Goal: Task Accomplishment & Management: Use online tool/utility

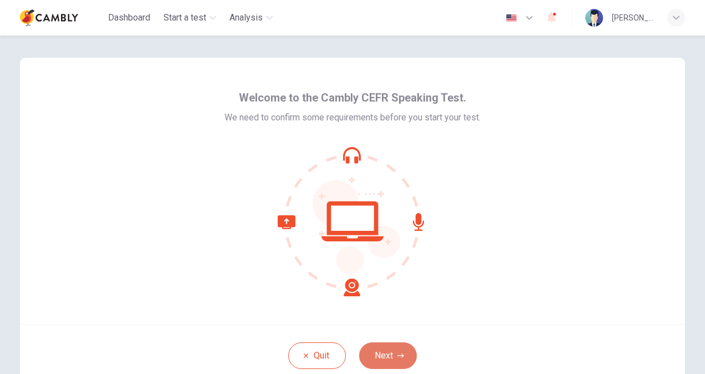
click at [382, 346] on button "Next" at bounding box center [388, 355] width 58 height 27
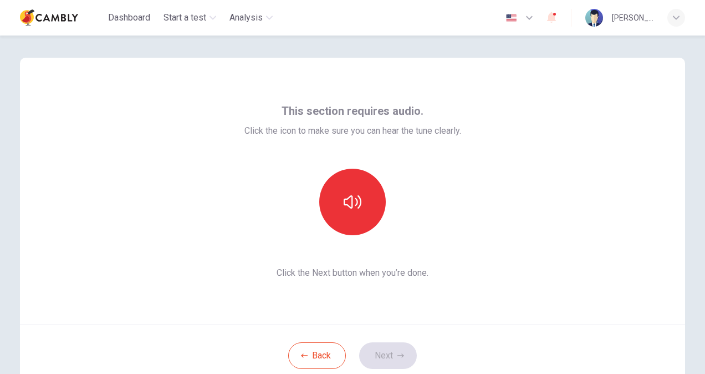
click at [356, 275] on span "Click the Next button when you’re done." at bounding box center [352, 272] width 217 height 13
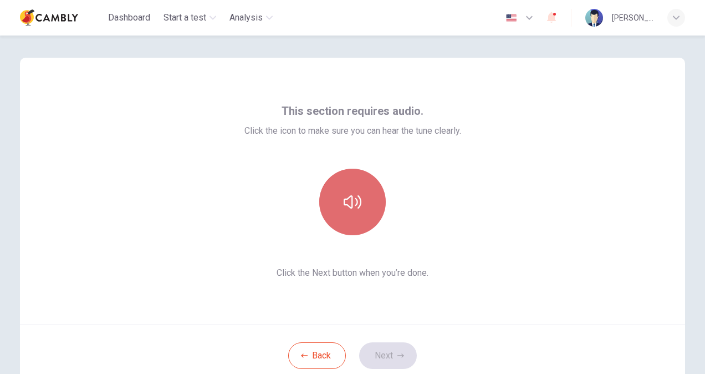
click at [348, 203] on icon "button" at bounding box center [353, 202] width 18 height 18
click at [350, 187] on button "button" at bounding box center [352, 202] width 67 height 67
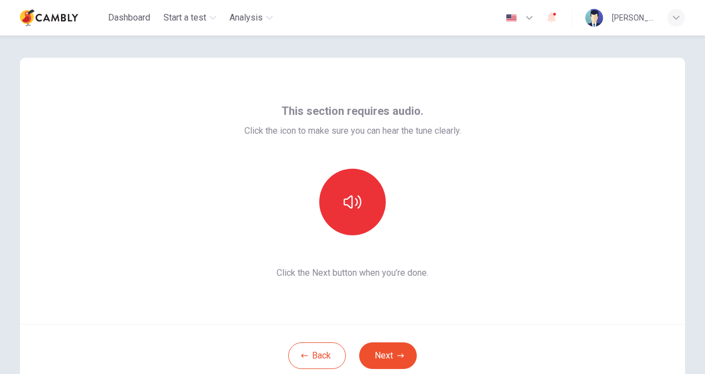
click at [409, 340] on div "Back Next" at bounding box center [352, 355] width 665 height 63
click at [386, 347] on button "Next" at bounding box center [388, 355] width 58 height 27
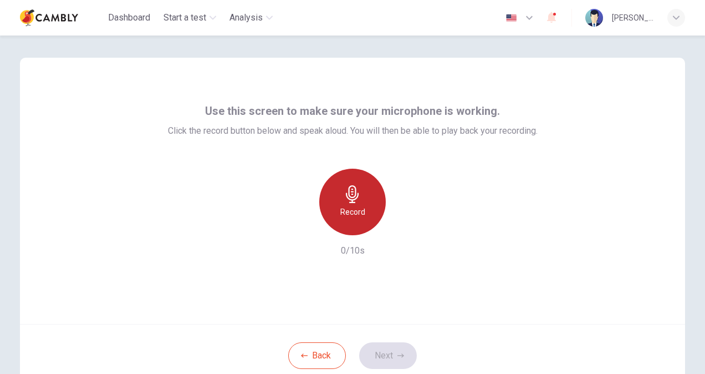
click at [373, 201] on div "Record" at bounding box center [352, 202] width 67 height 67
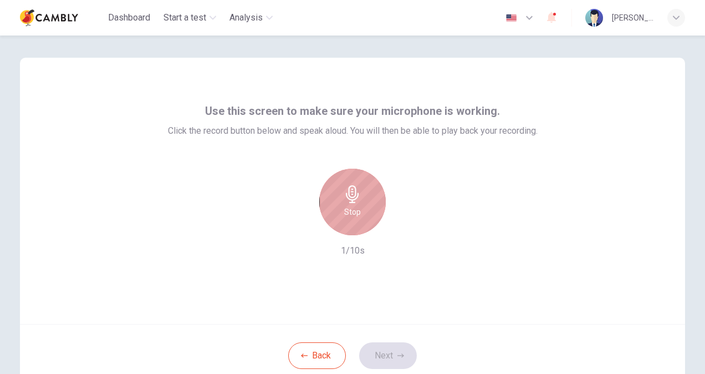
click at [373, 201] on div "Stop" at bounding box center [352, 202] width 67 height 67
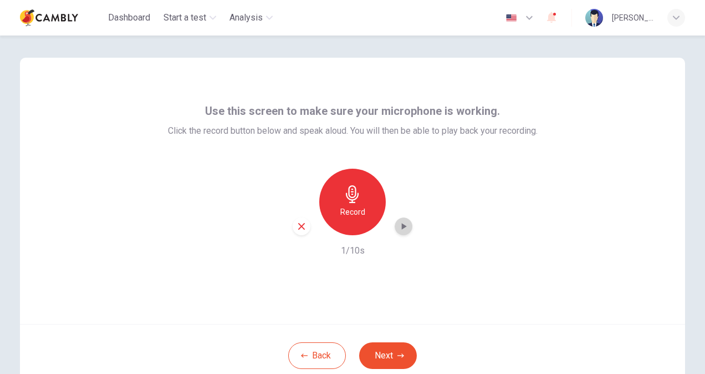
click at [406, 226] on icon "button" at bounding box center [403, 226] width 11 height 11
click at [393, 353] on button "Next" at bounding box center [388, 355] width 58 height 27
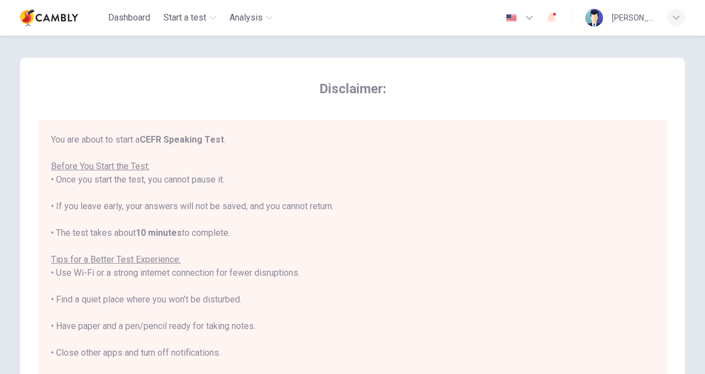
drag, startPoint x: 695, startPoint y: 329, endPoint x: 705, endPoint y: 330, distance: 9.4
click at [705, 330] on html "This site uses cookies, as explained in our Privacy Policy . If you agree to th…" at bounding box center [352, 187] width 705 height 374
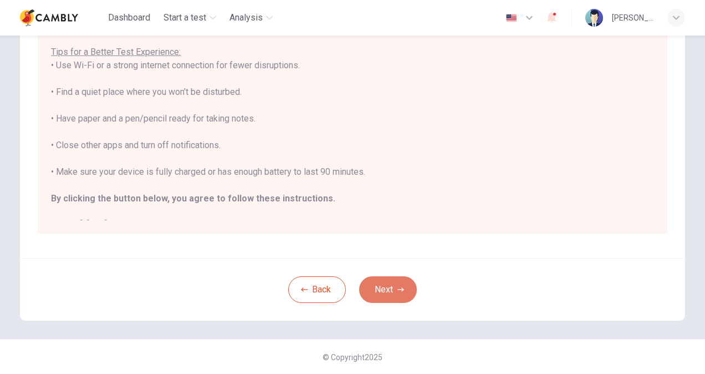
click at [387, 299] on button "Next" at bounding box center [388, 289] width 58 height 27
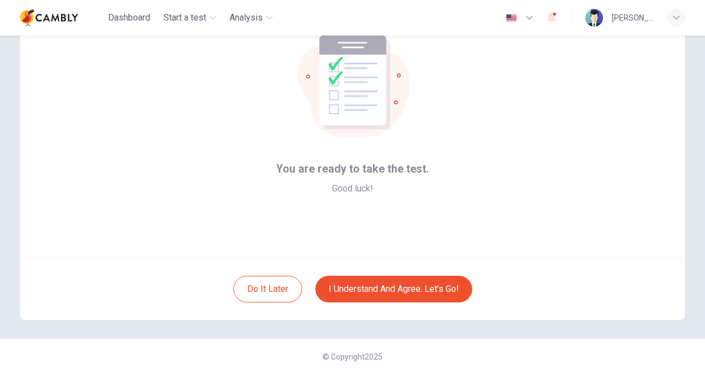
scroll to position [44, 0]
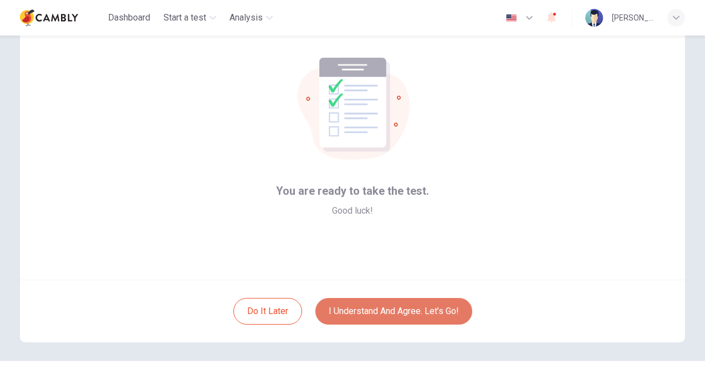
click at [432, 307] on button "I understand and agree. Let’s go!" at bounding box center [393, 311] width 157 height 27
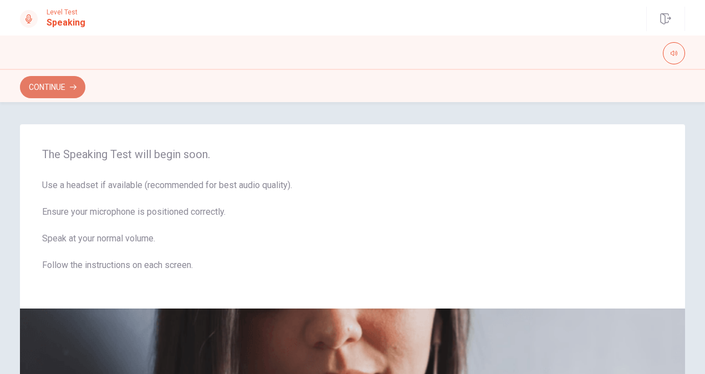
click at [58, 83] on button "Continue" at bounding box center [52, 87] width 65 height 22
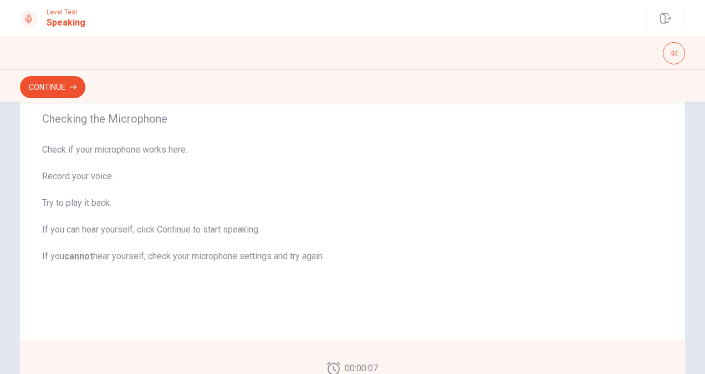
scroll to position [102, 0]
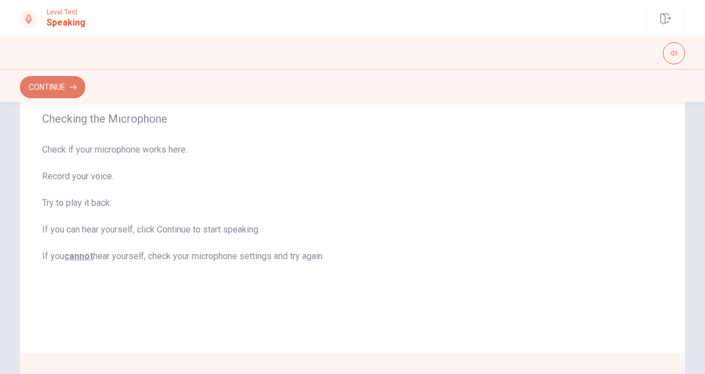
click at [61, 89] on button "Continue" at bounding box center [52, 87] width 65 height 22
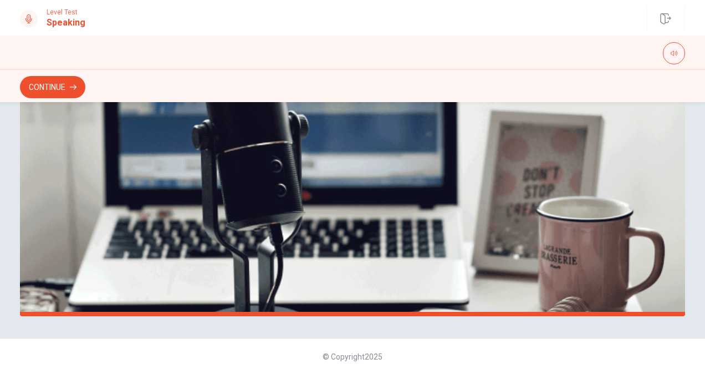
scroll to position [54, 0]
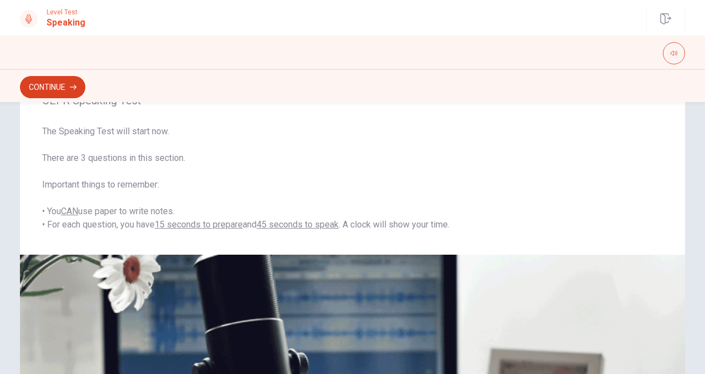
click at [63, 82] on button "Continue" at bounding box center [52, 87] width 65 height 22
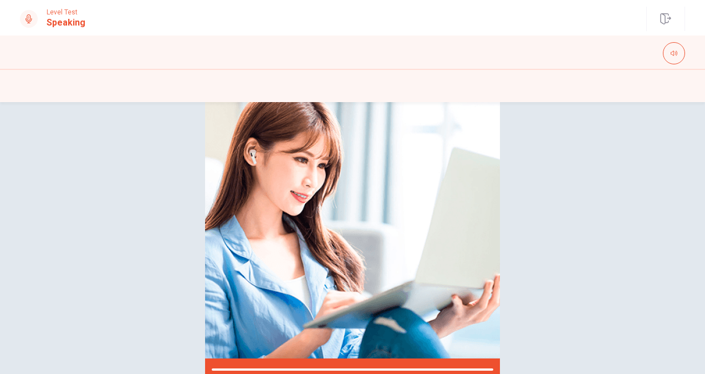
scroll to position [113, 0]
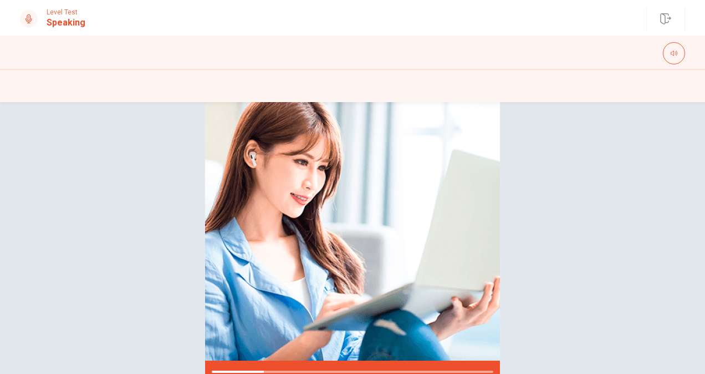
click at [135, 204] on div "Please Listen Carefully" at bounding box center [352, 197] width 701 height 371
drag, startPoint x: 697, startPoint y: 225, endPoint x: 701, endPoint y: 216, distance: 9.2
click at [701, 216] on div "Please Listen Carefully © Copyright 2025" at bounding box center [352, 238] width 705 height 272
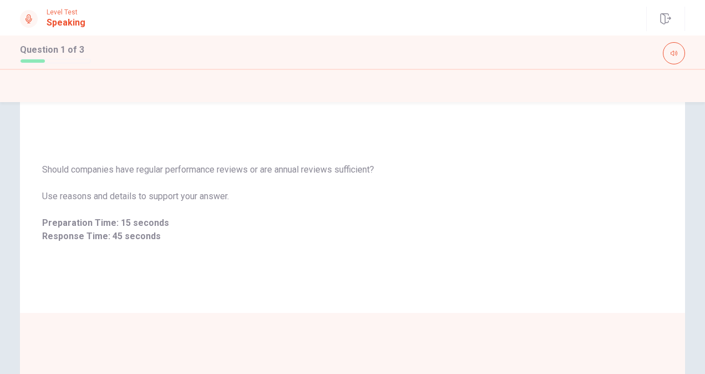
scroll to position [268, 0]
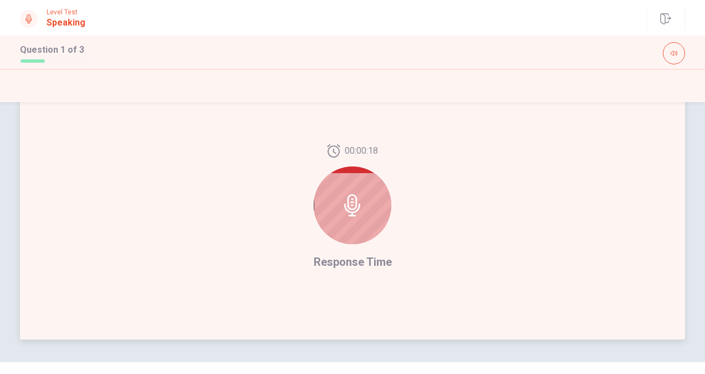
click at [356, 191] on div at bounding box center [353, 205] width 78 height 78
click at [377, 259] on span "Response Time" at bounding box center [353, 261] width 78 height 13
click at [674, 53] on icon "button" at bounding box center [674, 53] width 7 height 7
click at [669, 21] on icon "button" at bounding box center [665, 18] width 11 height 11
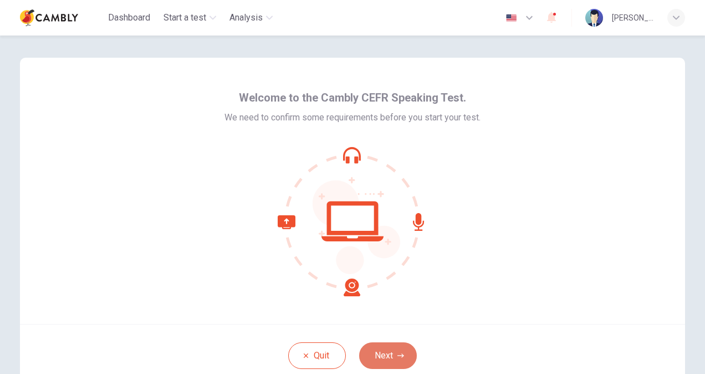
click at [397, 358] on icon "button" at bounding box center [400, 355] width 7 height 7
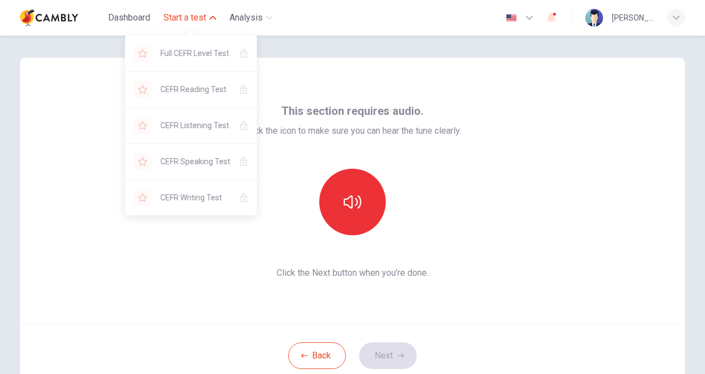
click at [181, 21] on span "Start a test" at bounding box center [185, 17] width 43 height 13
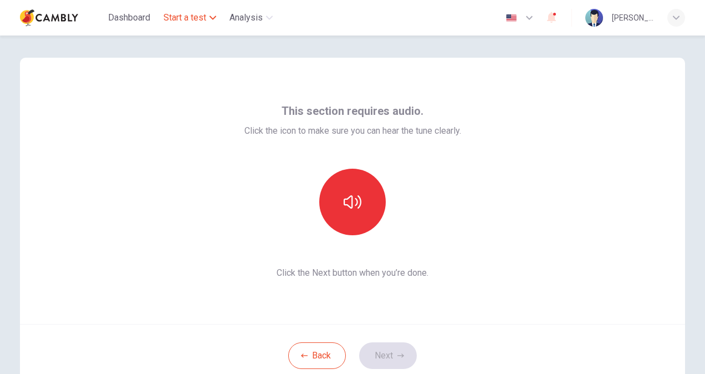
click at [181, 21] on span "Start a test" at bounding box center [185, 17] width 43 height 13
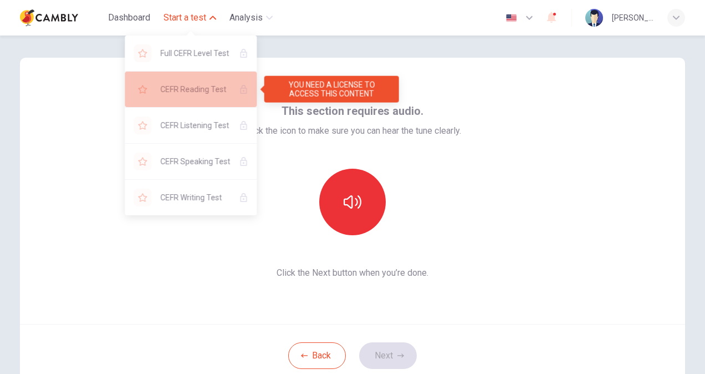
click at [182, 83] on span "CEFR Reading Test" at bounding box center [195, 89] width 70 height 13
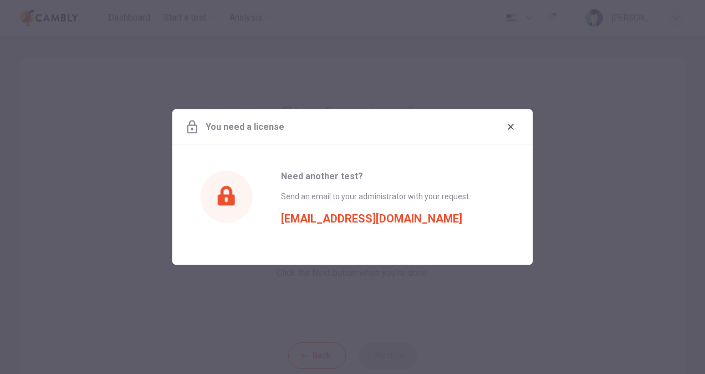
click at [360, 197] on span "Send an email to your administrator with your request:" at bounding box center [376, 196] width 190 height 9
click at [513, 132] on button "button" at bounding box center [511, 127] width 18 height 18
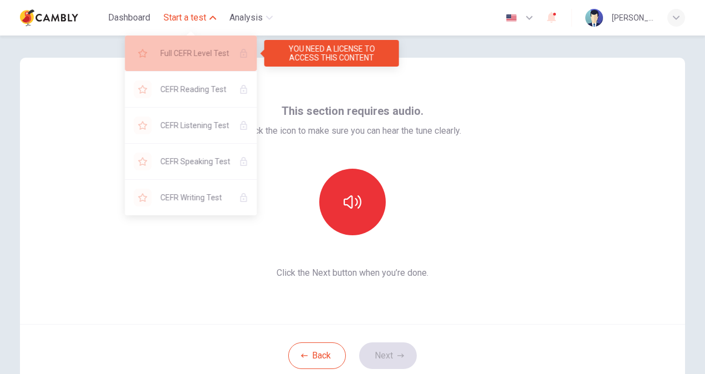
click at [210, 49] on span "Full CEFR Level Test" at bounding box center [195, 53] width 70 height 13
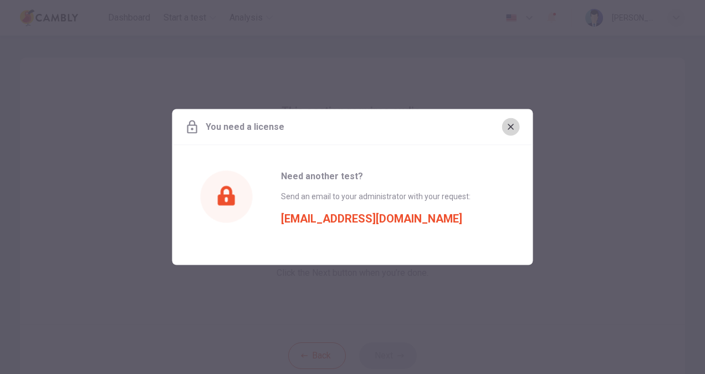
click at [511, 131] on button "button" at bounding box center [511, 127] width 18 height 18
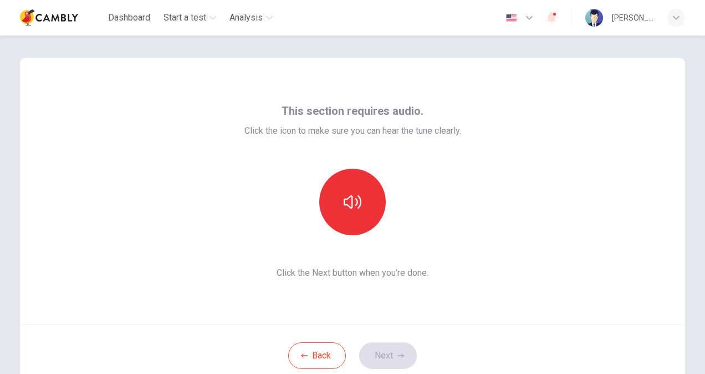
click at [60, 12] on img at bounding box center [49, 18] width 58 height 22
